Goal: Task Accomplishment & Management: Use online tool/utility

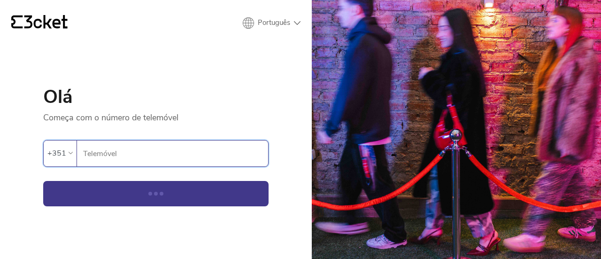
click at [104, 148] on input "Telemóvel" at bounding box center [176, 153] width 186 height 26
type input "960335944"
click at [146, 193] on button "Continuar" at bounding box center [156, 193] width 226 height 25
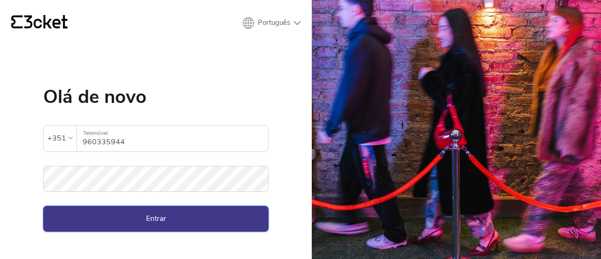
click at [143, 220] on button "Entrar" at bounding box center [156, 218] width 226 height 25
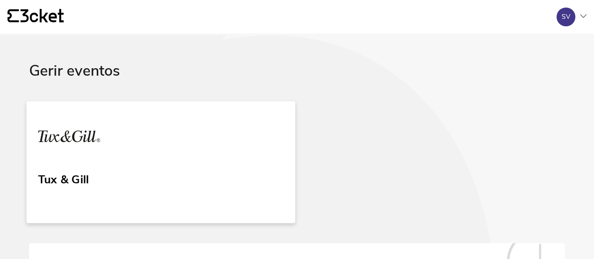
click at [68, 163] on link "Tux & Gill" at bounding box center [160, 162] width 269 height 122
